Goal: Task Accomplishment & Management: Use online tool/utility

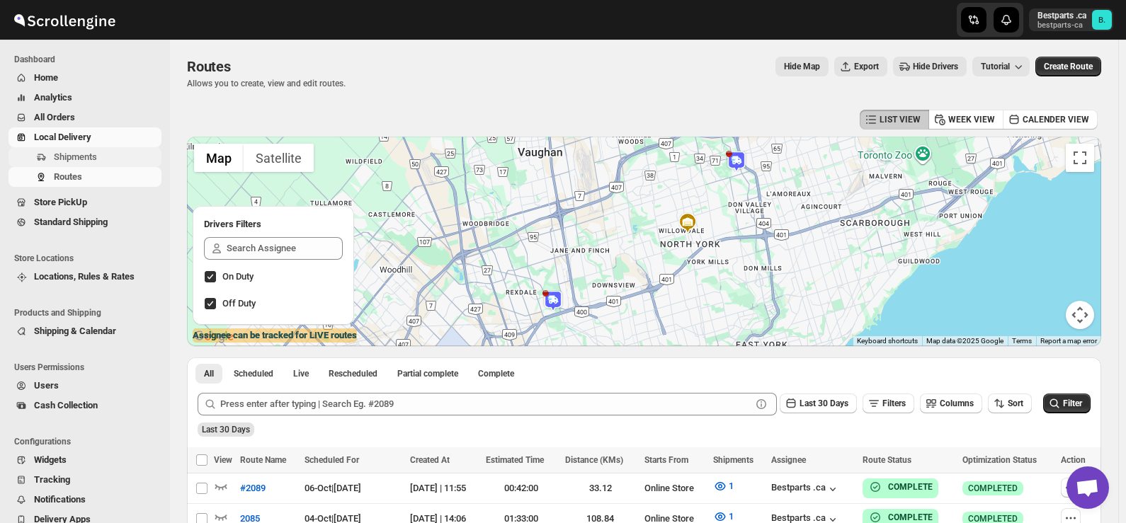
click at [67, 157] on span "Shipments" at bounding box center [75, 157] width 43 height 11
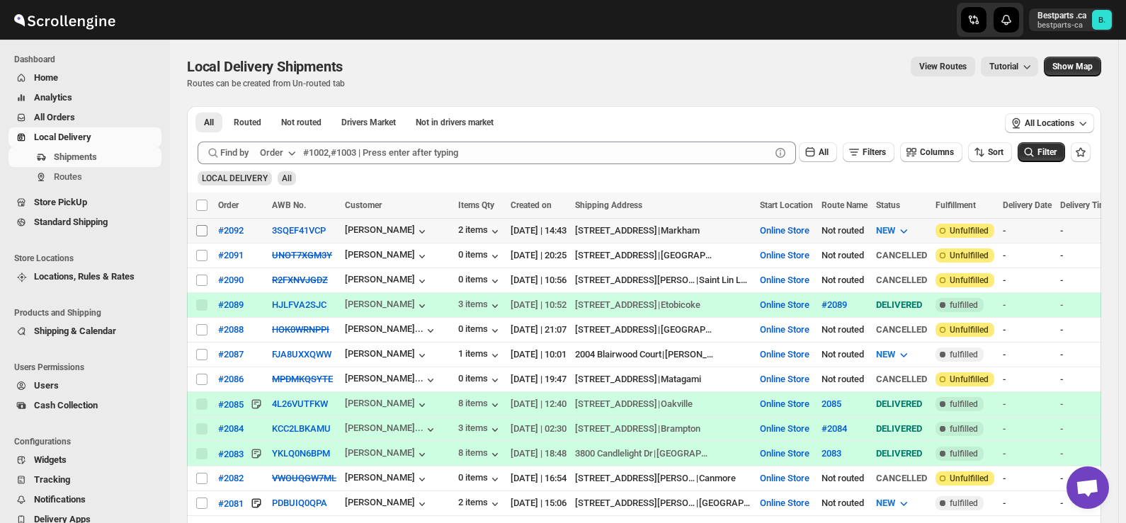
click at [200, 227] on input "Select shipment" at bounding box center [201, 230] width 11 height 11
checkbox input "true"
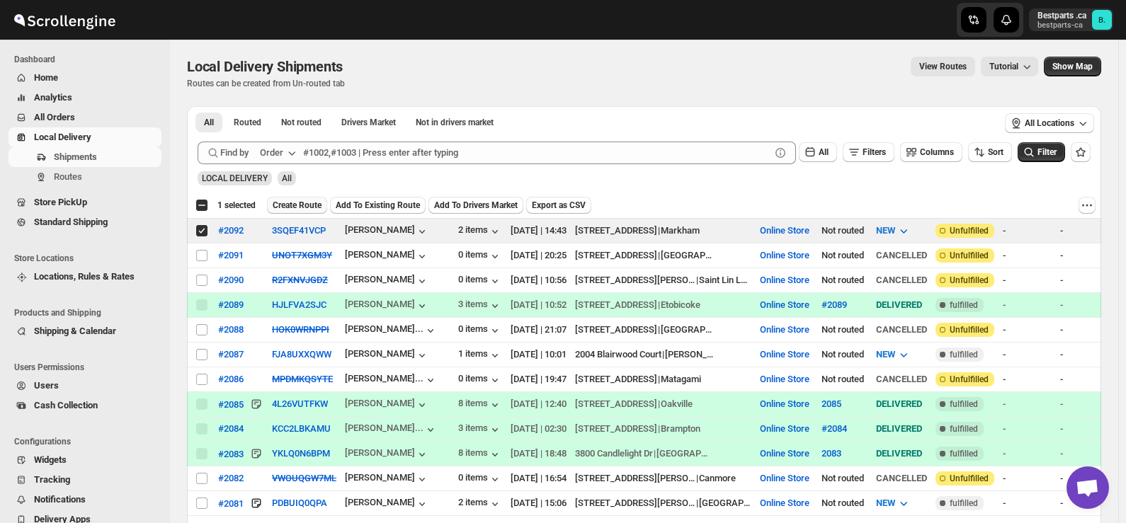
click at [278, 202] on span "Create Route" at bounding box center [297, 205] width 49 height 11
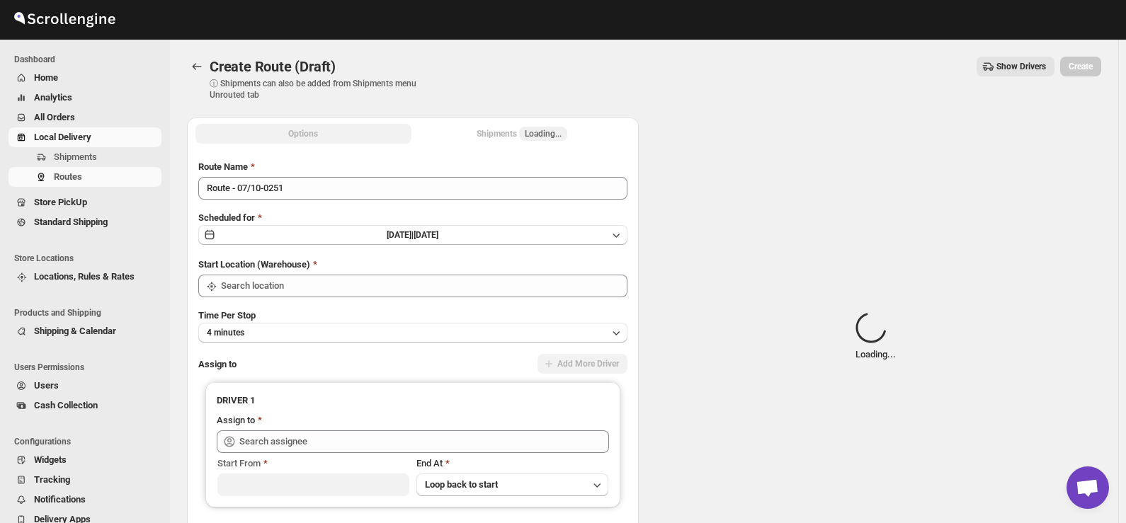
type input "Online Store"
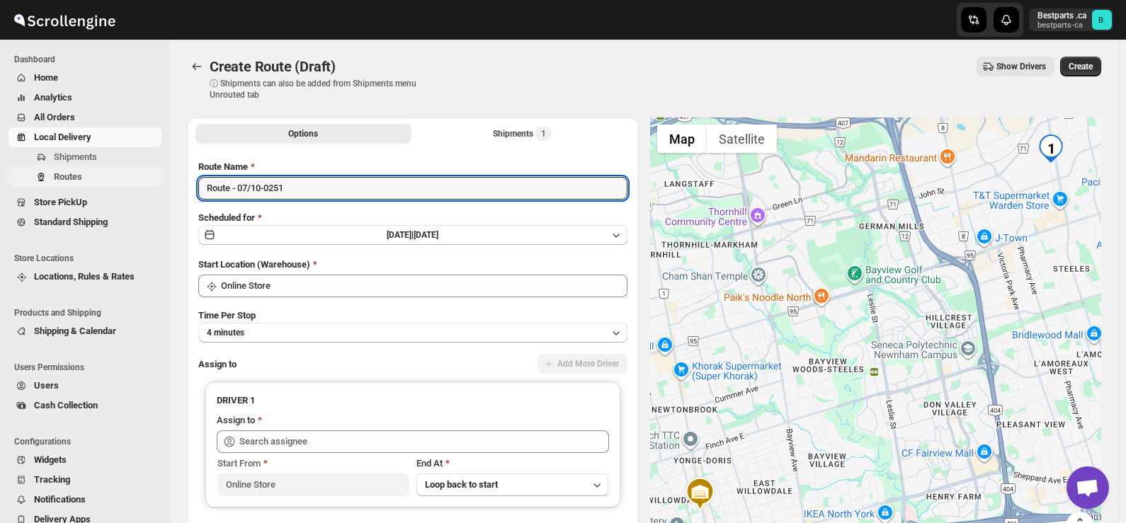
drag, startPoint x: 295, startPoint y: 186, endPoint x: 111, endPoint y: 184, distance: 184.1
click at [111, 184] on div "Skip to content Bestparts .ca bestparts-ca B. Dashboard Home Analytics All Orde…" at bounding box center [563, 334] width 1126 height 669
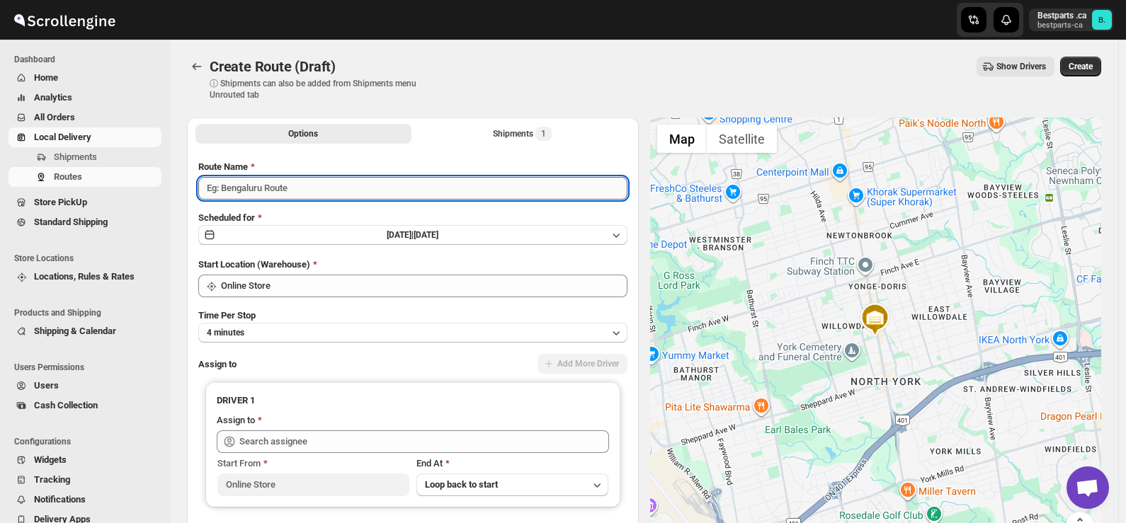
paste input "#2092"
type input "#2092"
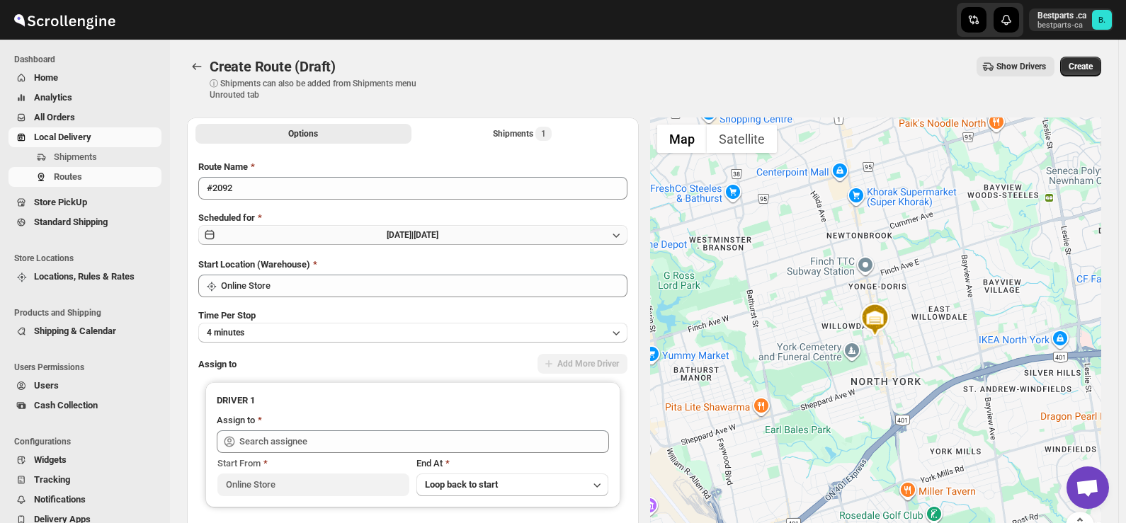
click at [406, 236] on span "[DATE] |" at bounding box center [400, 235] width 27 height 10
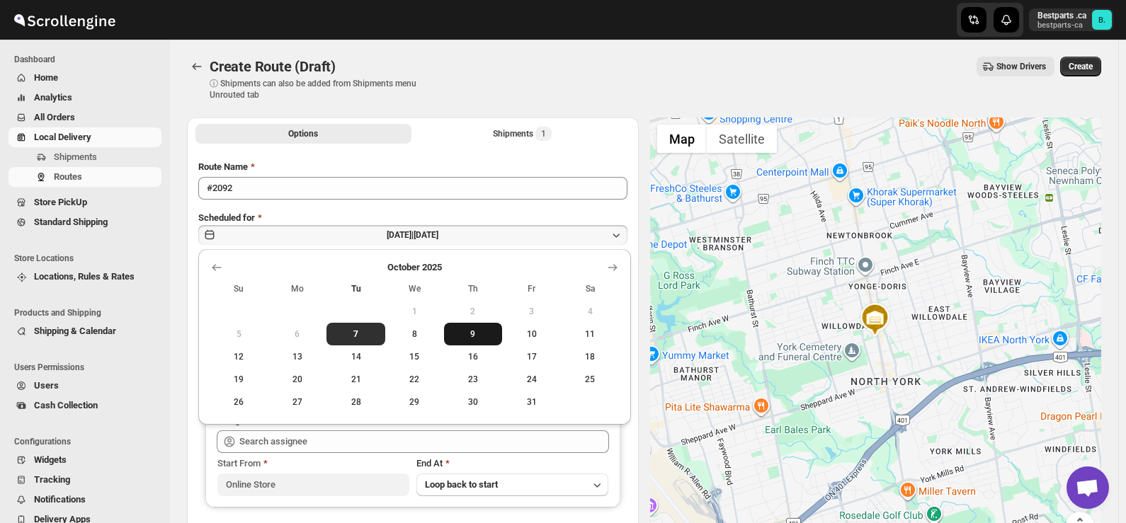
click at [470, 335] on span "9" at bounding box center [473, 334] width 47 height 11
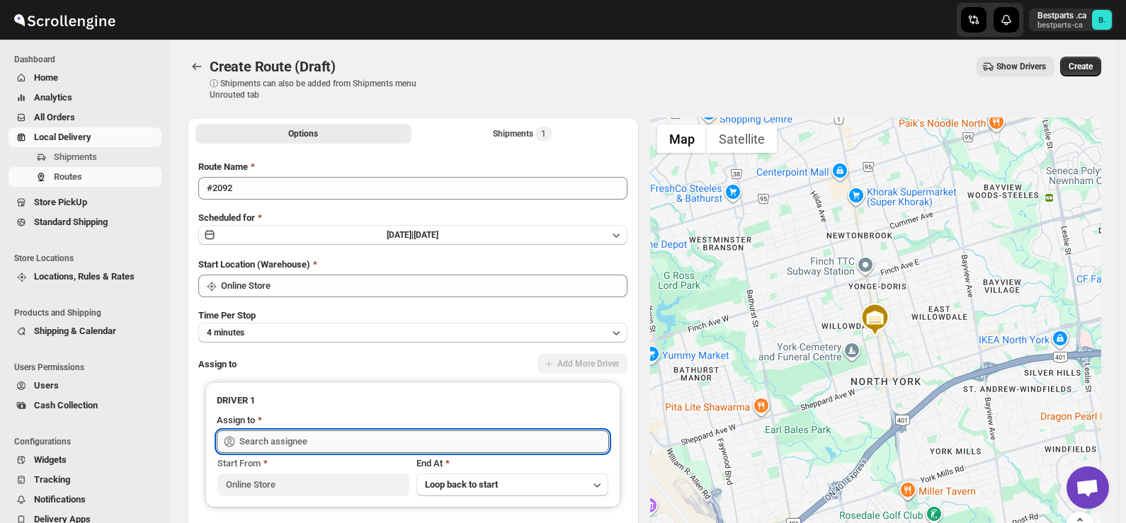
click at [313, 439] on input "text" at bounding box center [424, 442] width 370 height 23
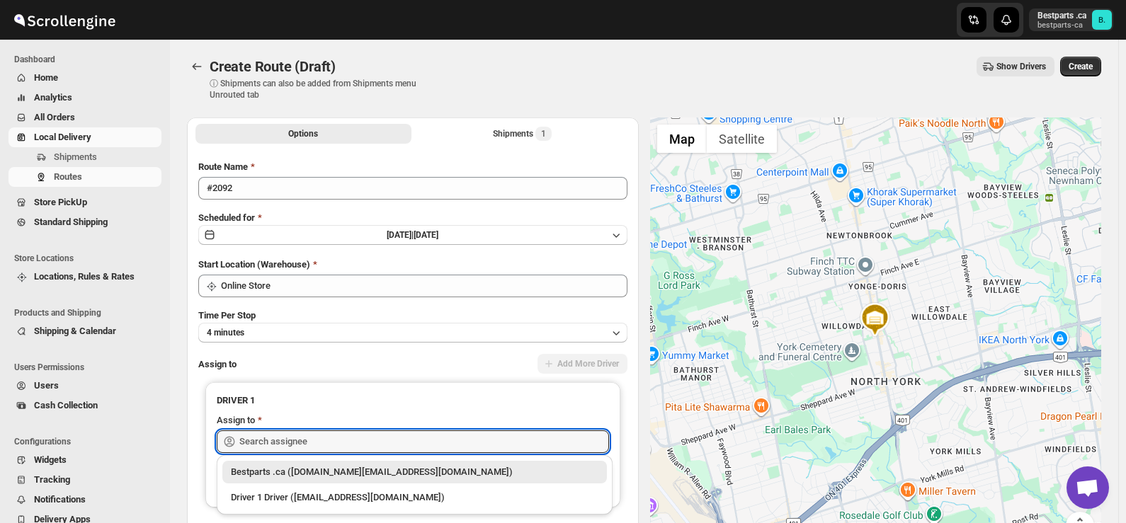
click at [292, 474] on div "Bestparts .ca ([DOMAIN_NAME][EMAIL_ADDRESS][DOMAIN_NAME])" at bounding box center [415, 472] width 368 height 14
type input "Bestparts .ca ([DOMAIN_NAME][EMAIL_ADDRESS][DOMAIN_NAME])"
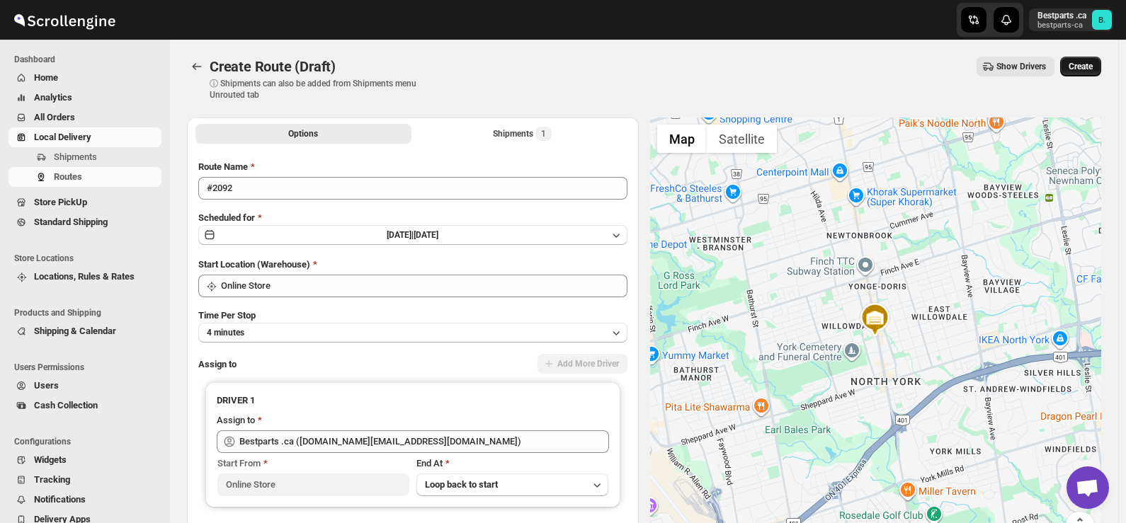
click at [1093, 67] on span "Create" at bounding box center [1081, 66] width 24 height 11
